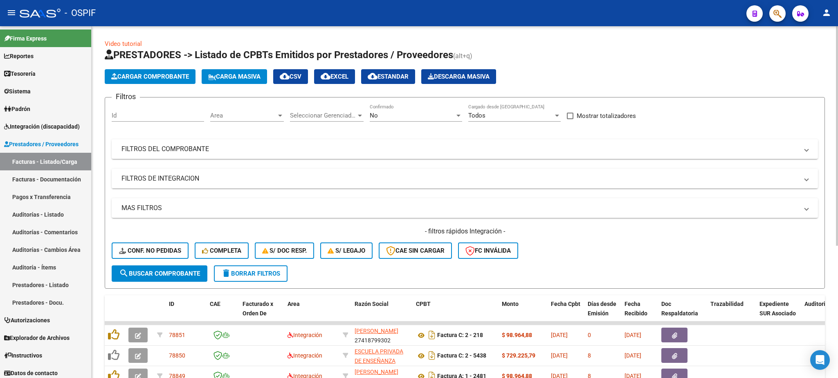
click at [174, 181] on mat-panel-title "FILTROS DE INTEGRACION" at bounding box center [459, 178] width 677 height 9
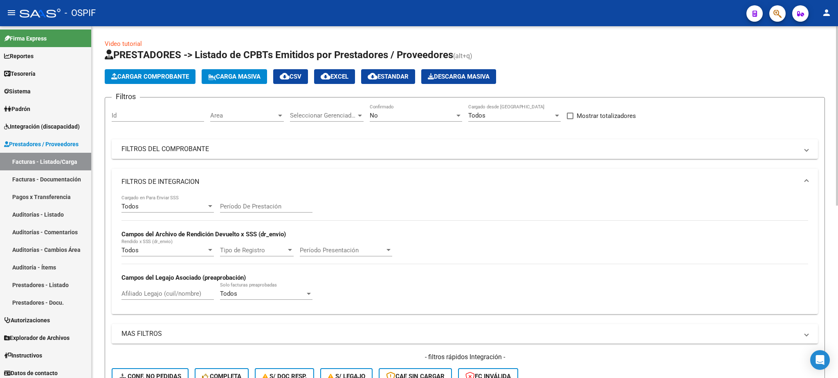
click at [173, 183] on mat-panel-title "FILTROS DE INTEGRACION" at bounding box center [459, 181] width 677 height 9
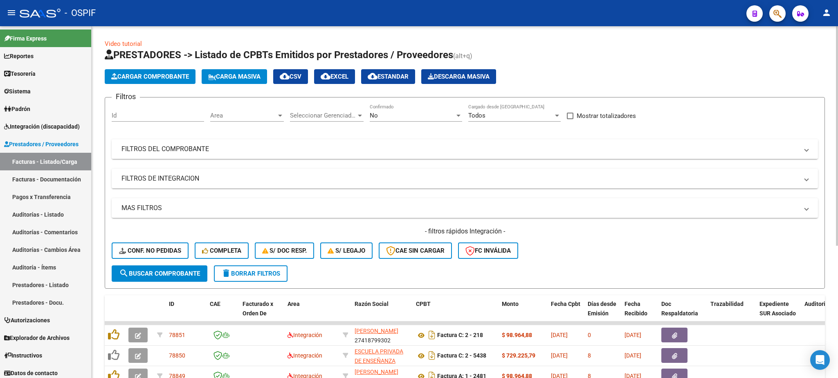
click at [189, 146] on mat-panel-title "FILTROS DEL COMPROBANTE" at bounding box center [459, 148] width 677 height 9
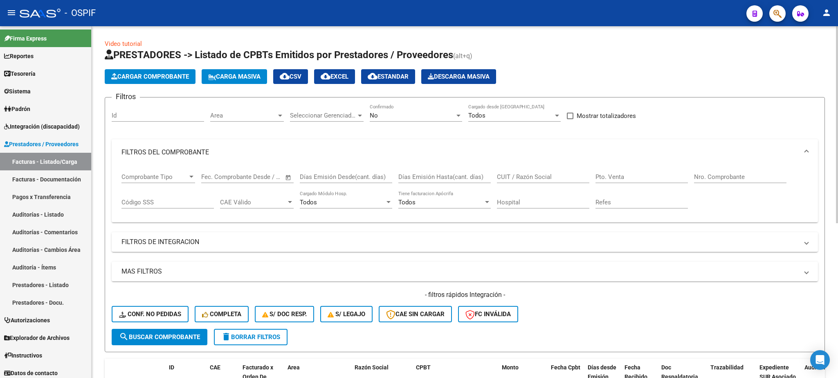
drag, startPoint x: 724, startPoint y: 175, endPoint x: 709, endPoint y: 177, distance: 14.8
click at [722, 175] on input "Nro. Comprobante" at bounding box center [740, 176] width 92 height 7
type input "12365"
click at [434, 122] on div "No Confirmado" at bounding box center [416, 116] width 92 height 25
click at [400, 115] on div "No" at bounding box center [412, 115] width 85 height 7
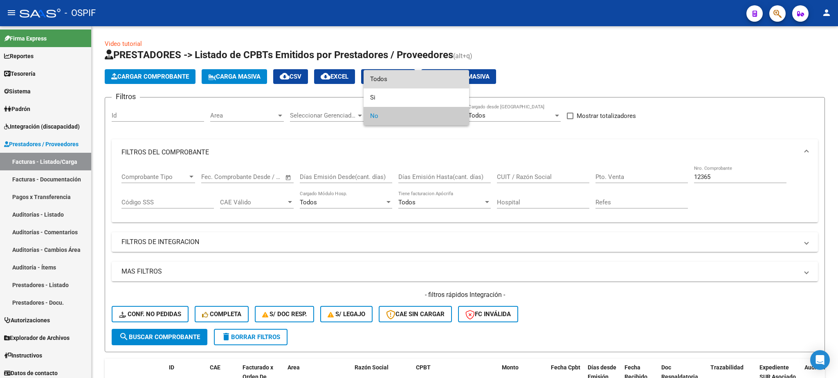
click at [394, 79] on span "Todos" at bounding box center [416, 79] width 92 height 18
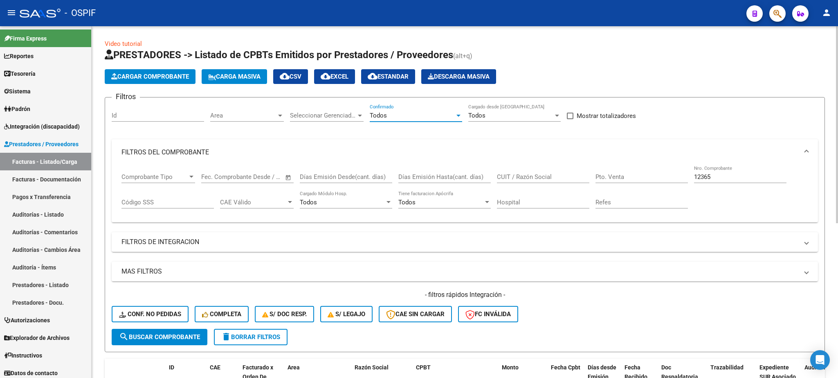
click at [153, 343] on button "search Buscar Comprobante" at bounding box center [160, 336] width 96 height 16
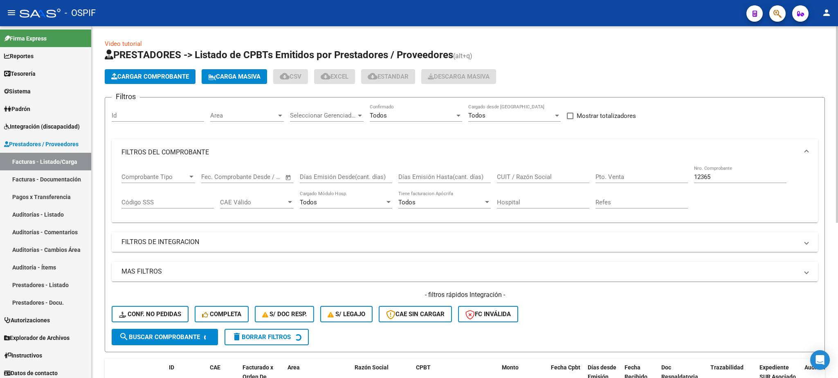
scroll to position [92, 0]
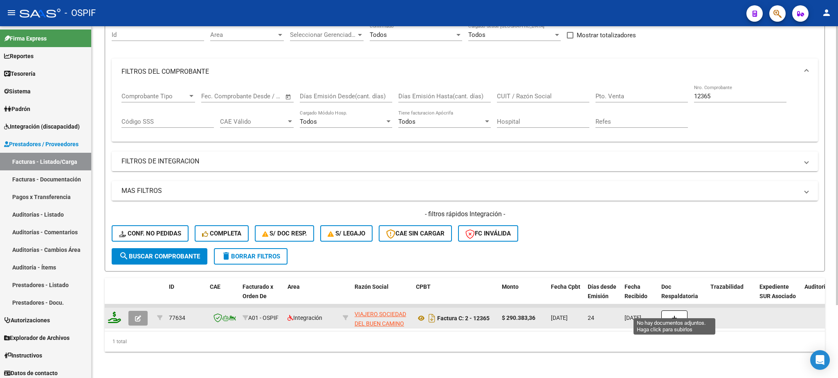
click at [672, 315] on icon "button" at bounding box center [675, 318] width 6 height 6
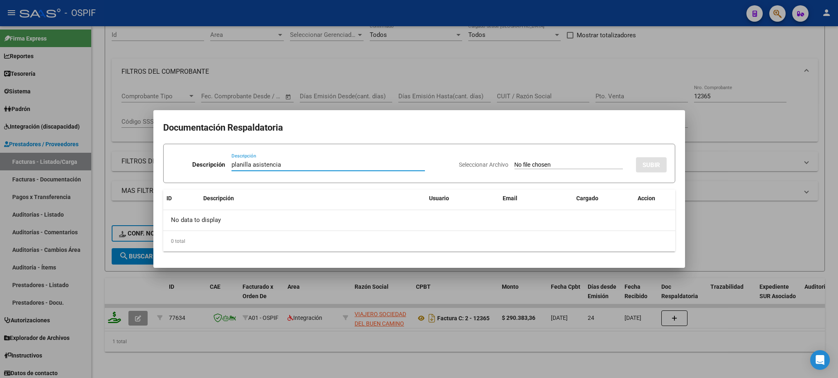
type input "planilla asistencia"
click at [515, 164] on input "Seleccionar Archivo" at bounding box center [569, 165] width 108 height 8
type input "C:\fakepath\[PERSON_NAME].pdf"
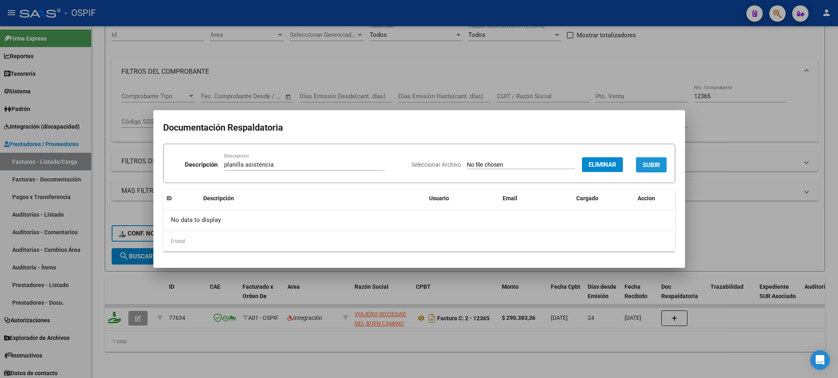
click at [654, 160] on button "SUBIR" at bounding box center [651, 164] width 31 height 15
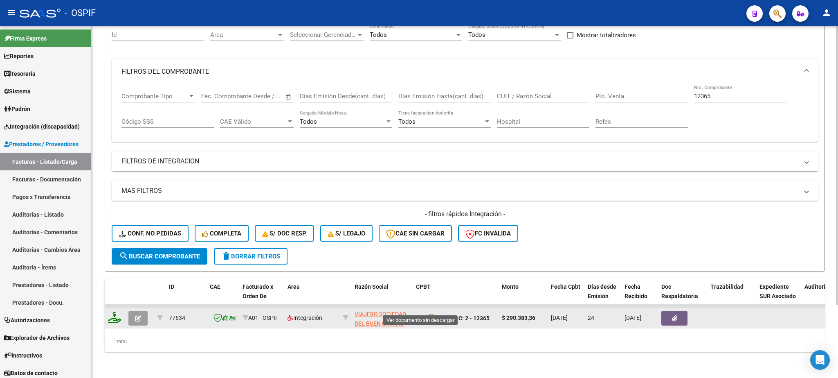
click at [423, 313] on icon at bounding box center [421, 318] width 11 height 10
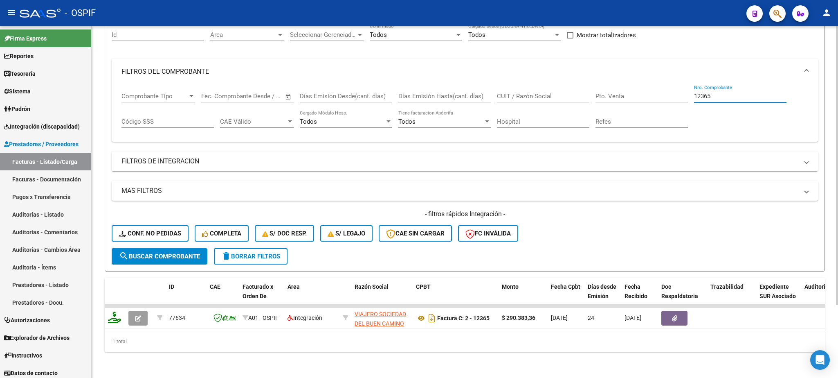
click at [722, 92] on input "12365" at bounding box center [740, 95] width 92 height 7
type input "12116"
click at [146, 252] on span "search Buscar Comprobante" at bounding box center [159, 255] width 81 height 7
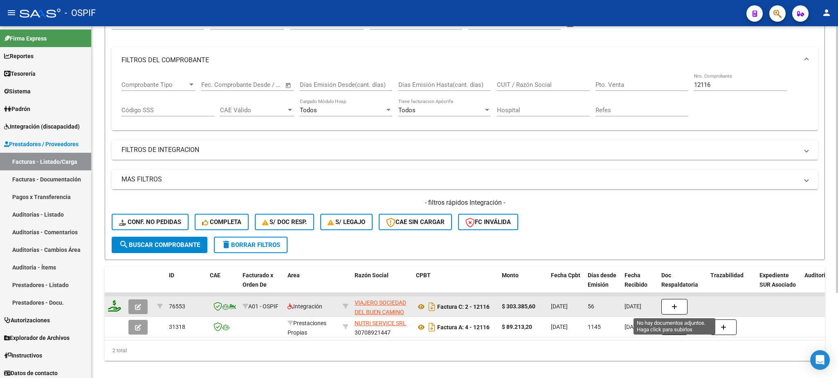
click at [681, 308] on button "button" at bounding box center [674, 307] width 26 height 16
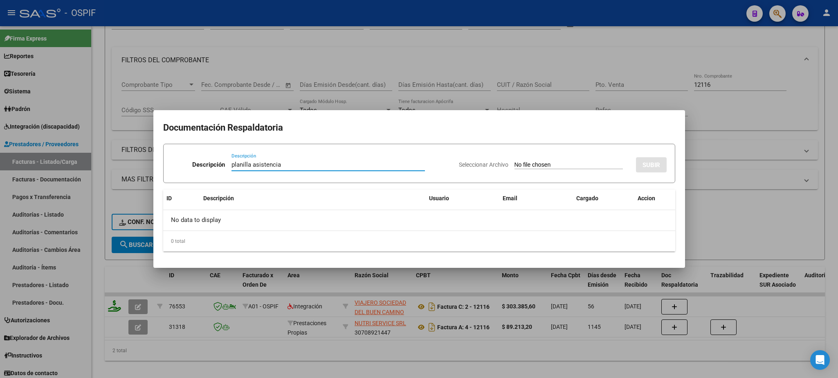
type input "planilla asistencia"
click at [515, 167] on input "Seleccionar Archivo" at bounding box center [569, 165] width 108 height 8
type input "C:\fakepath\[PERSON_NAME].pdf"
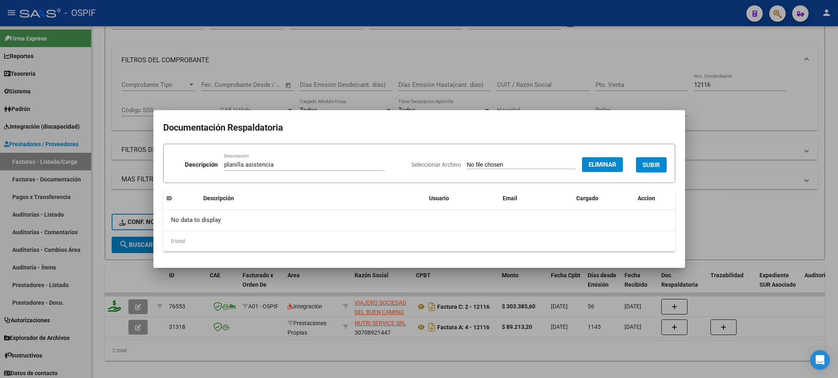
click at [653, 159] on button "SUBIR" at bounding box center [651, 164] width 31 height 15
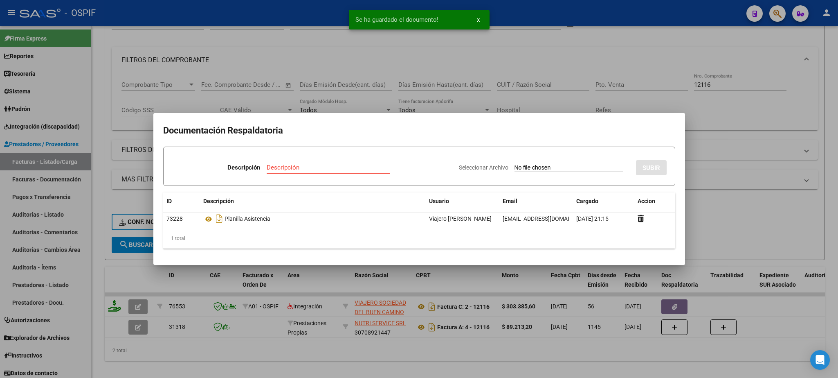
click at [515, 165] on input "Seleccionar Archivo" at bounding box center [569, 168] width 108 height 8
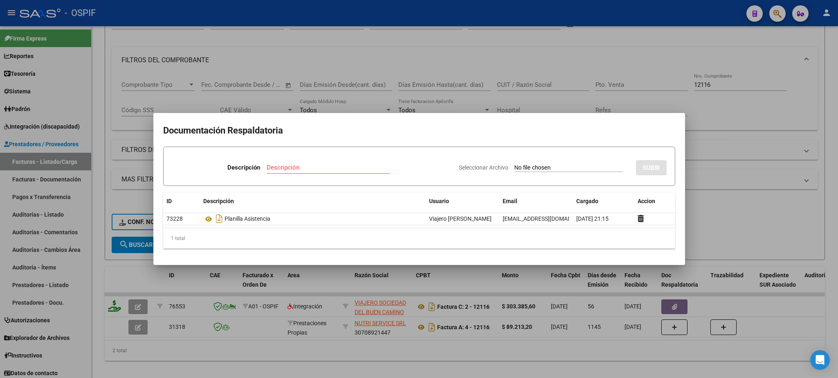
type input "C:\fakepath\JUNIO - [PERSON_NAME].pdf"
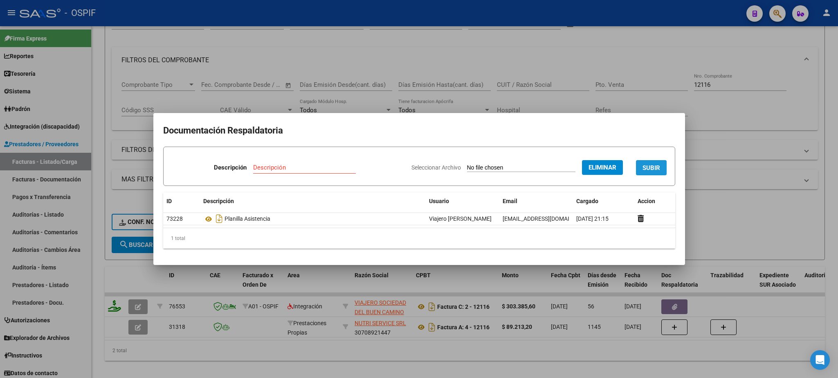
click at [653, 164] on span "SUBIR" at bounding box center [652, 167] width 18 height 7
click at [264, 166] on input "Descripción" at bounding box center [269, 167] width 103 height 7
type input "planilla asistencia 2"
click at [636, 172] on div "Seleccionar Archivo Eliminar SUBIR" at bounding box center [538, 165] width 255 height 25
click at [649, 167] on span "SUBIR" at bounding box center [652, 167] width 18 height 7
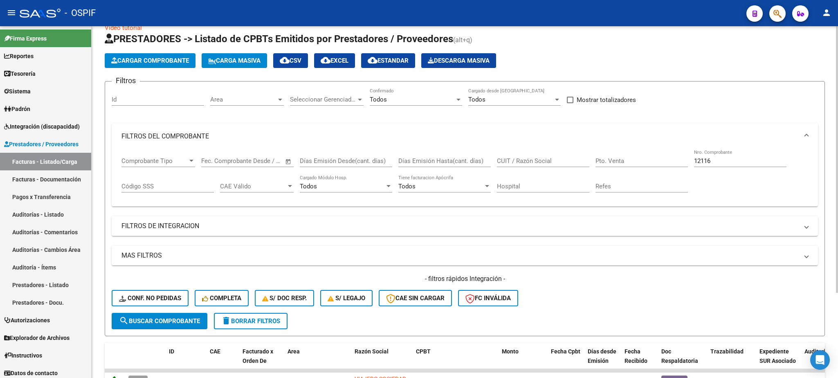
scroll to position [0, 0]
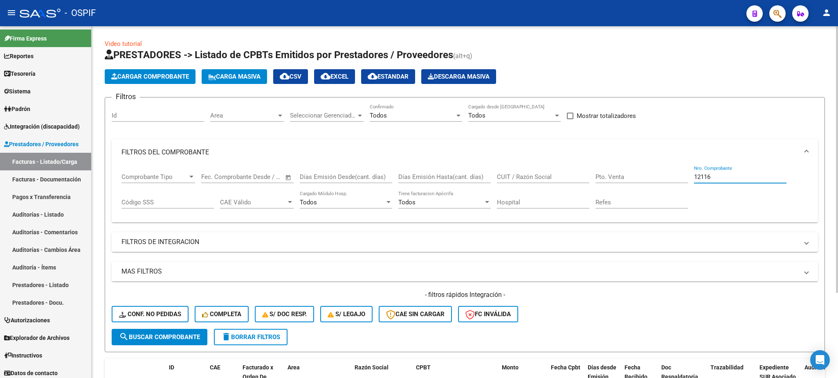
click at [716, 179] on input "12116" at bounding box center [740, 176] width 92 height 7
type input "12365"
click at [153, 339] on span "search Buscar Comprobante" at bounding box center [159, 336] width 81 height 7
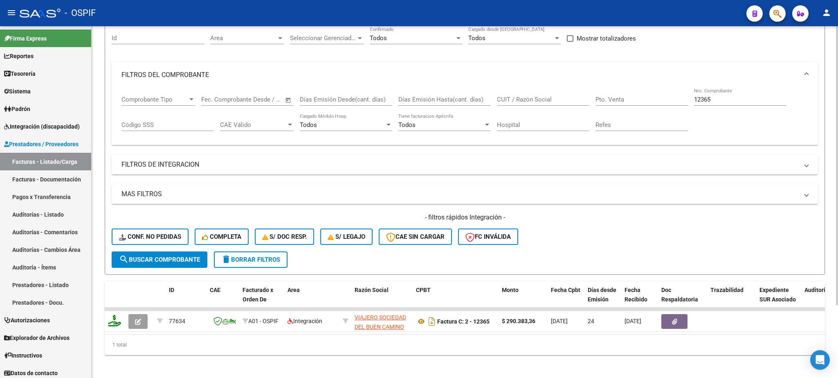
scroll to position [92, 0]
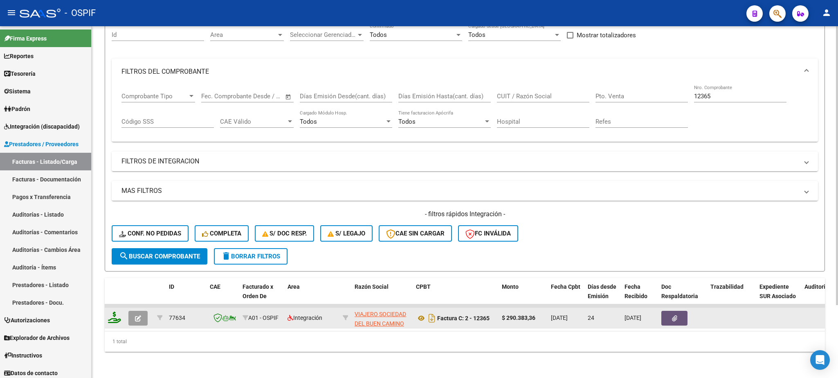
click at [673, 315] on icon "button" at bounding box center [674, 318] width 5 height 6
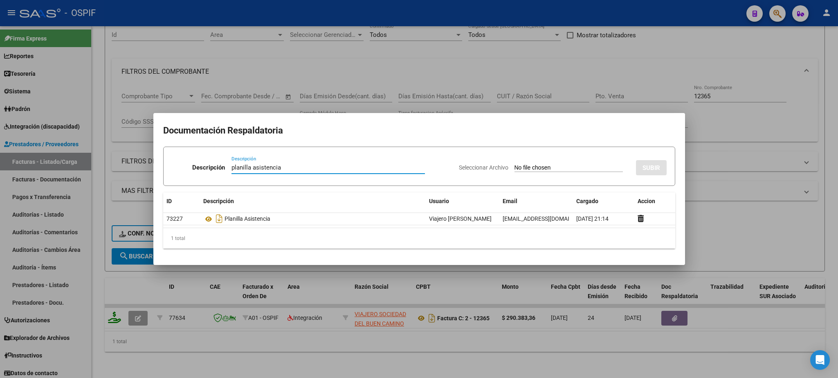
type input "planilla asistencia"
click at [515, 169] on input "Seleccionar Archivo" at bounding box center [569, 168] width 108 height 8
type input "C:\fakepath\JUNIO - [PERSON_NAME].pdf"
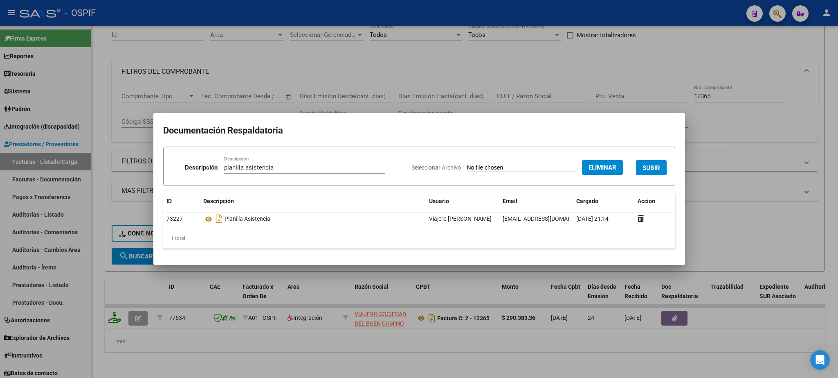
click at [659, 163] on button "SUBIR" at bounding box center [651, 167] width 31 height 15
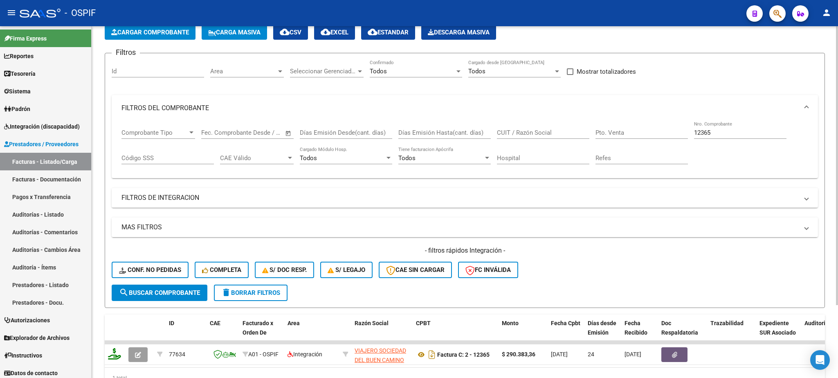
scroll to position [0, 0]
